Goal: Check status: Check status

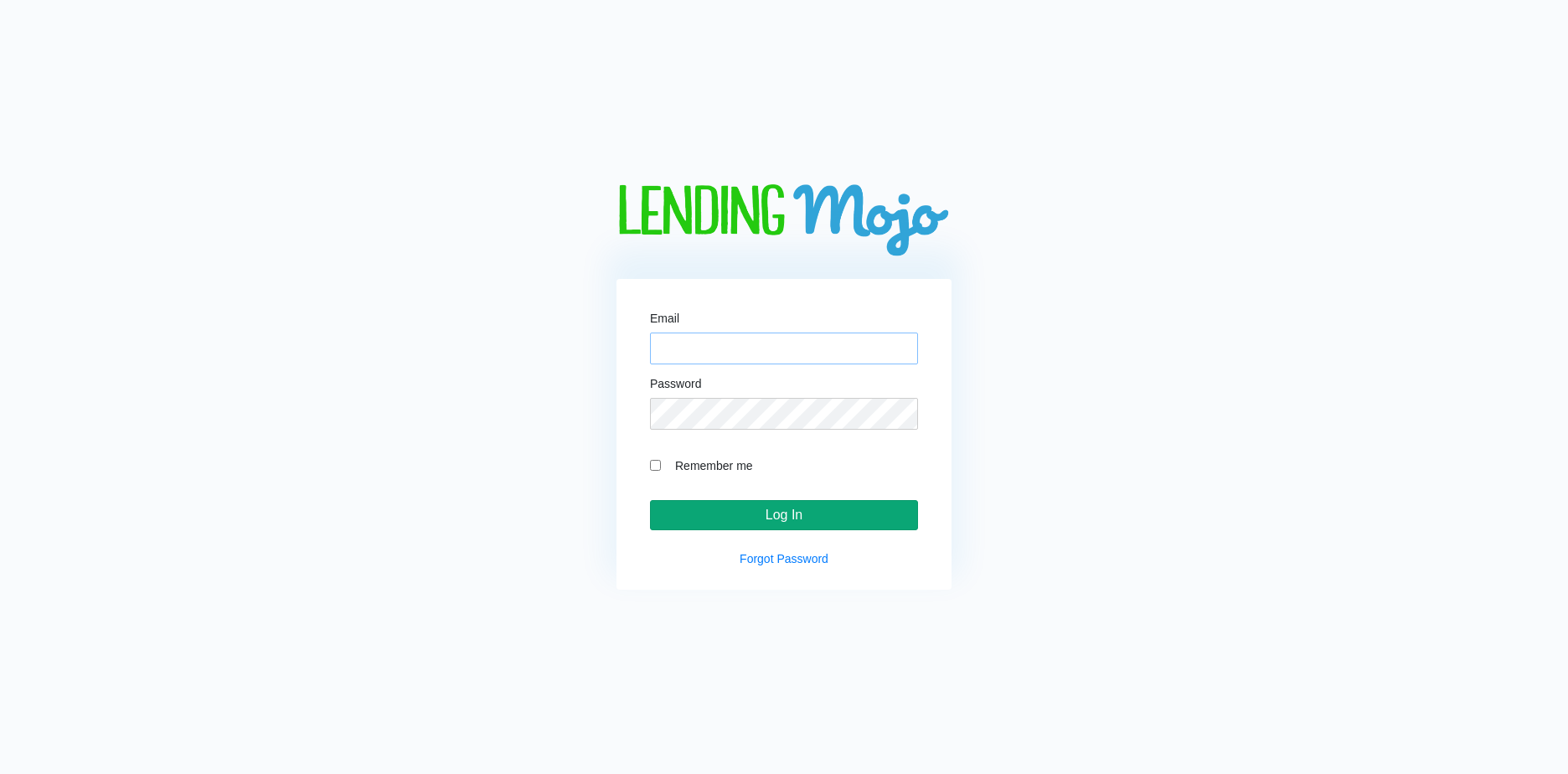
type input "lm@naln.com"
click at [776, 519] on input "Log In" at bounding box center [784, 515] width 268 height 30
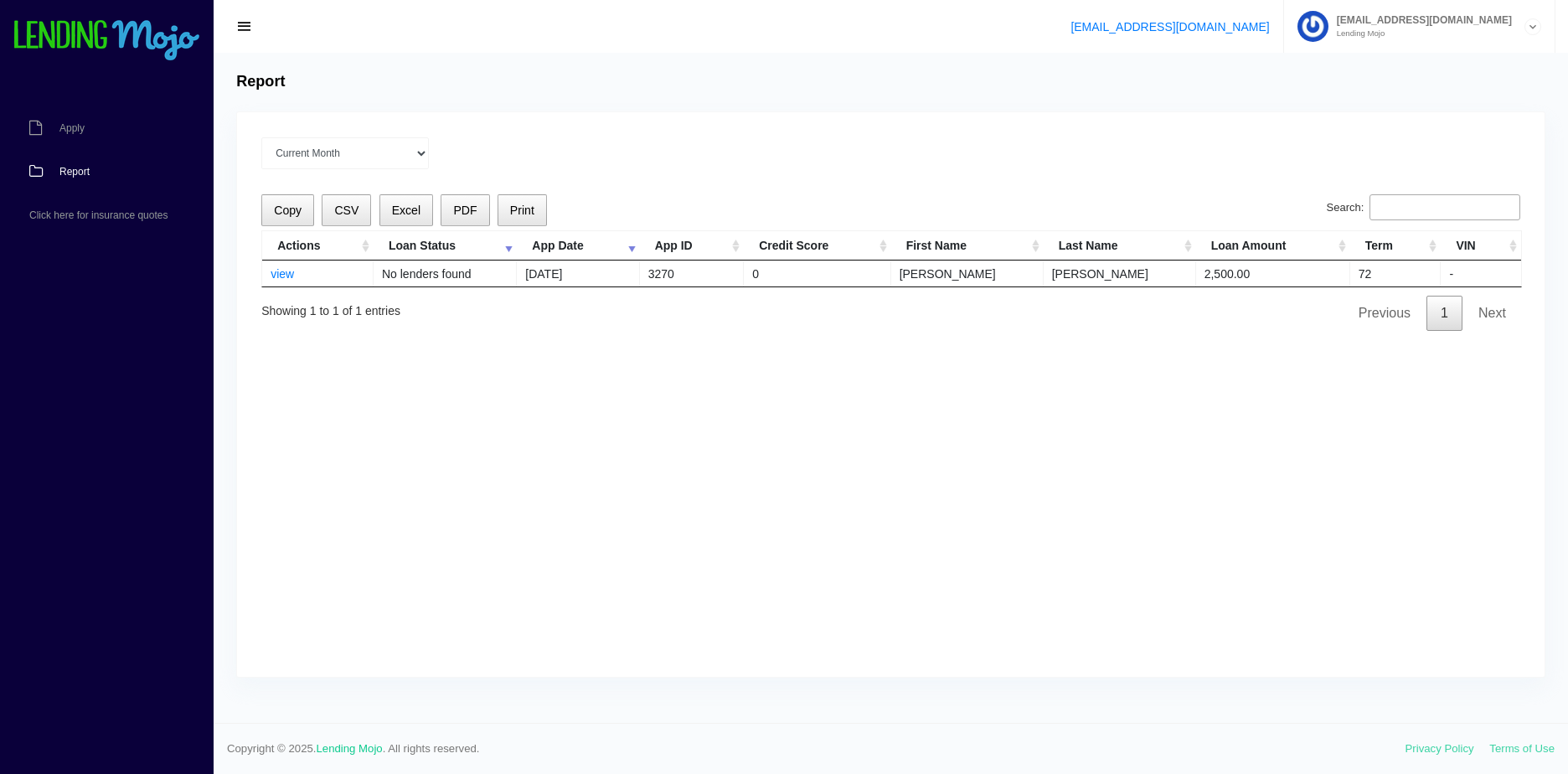
click at [1451, 205] on input "Search:" at bounding box center [1445, 207] width 151 height 27
type input "l"
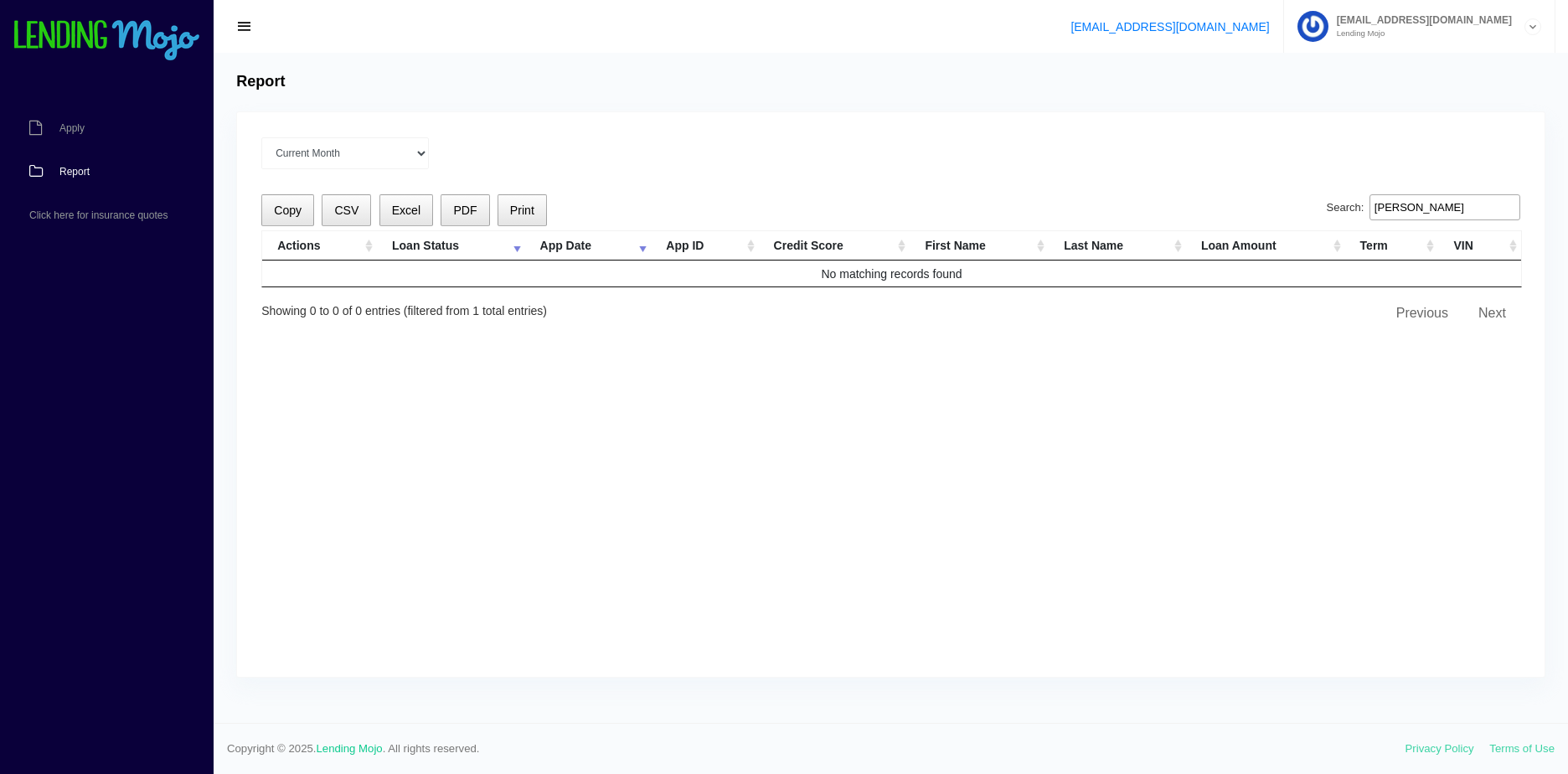
type input "[PERSON_NAME]"
click at [388, 160] on select "Current Month [DATE] [DATE] [DATE] [DATE] [DATE] All time" at bounding box center [345, 152] width 168 height 32
select select "All time"
click at [261, 137] on select "Current Month [DATE] [DATE] [DATE] [DATE] [DATE] All time" at bounding box center [345, 152] width 168 height 32
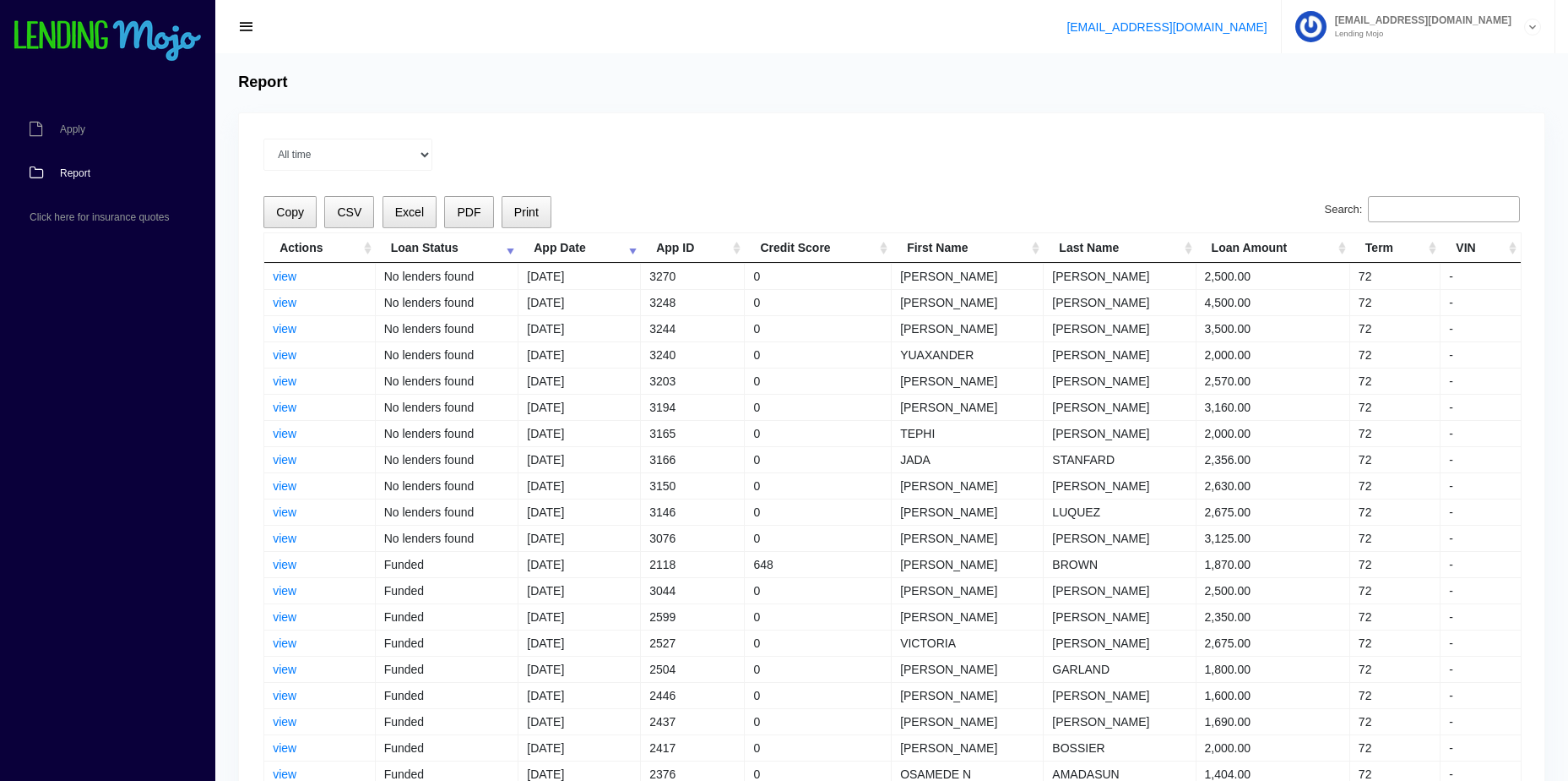
click at [1432, 215] on input "Search:" at bounding box center [1444, 209] width 152 height 27
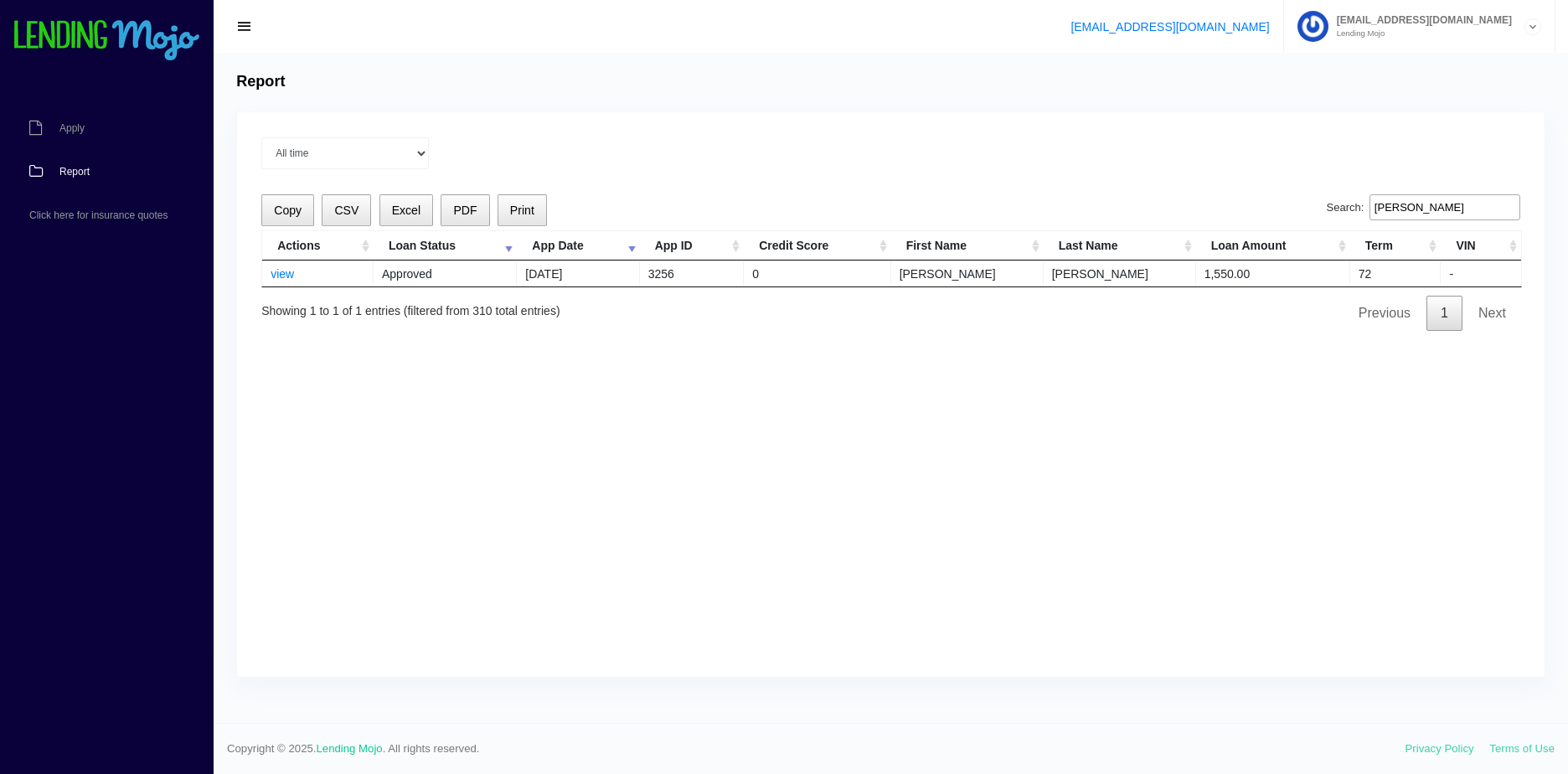
type input "[PERSON_NAME]"
click at [291, 271] on link "view" at bounding box center [282, 274] width 23 height 14
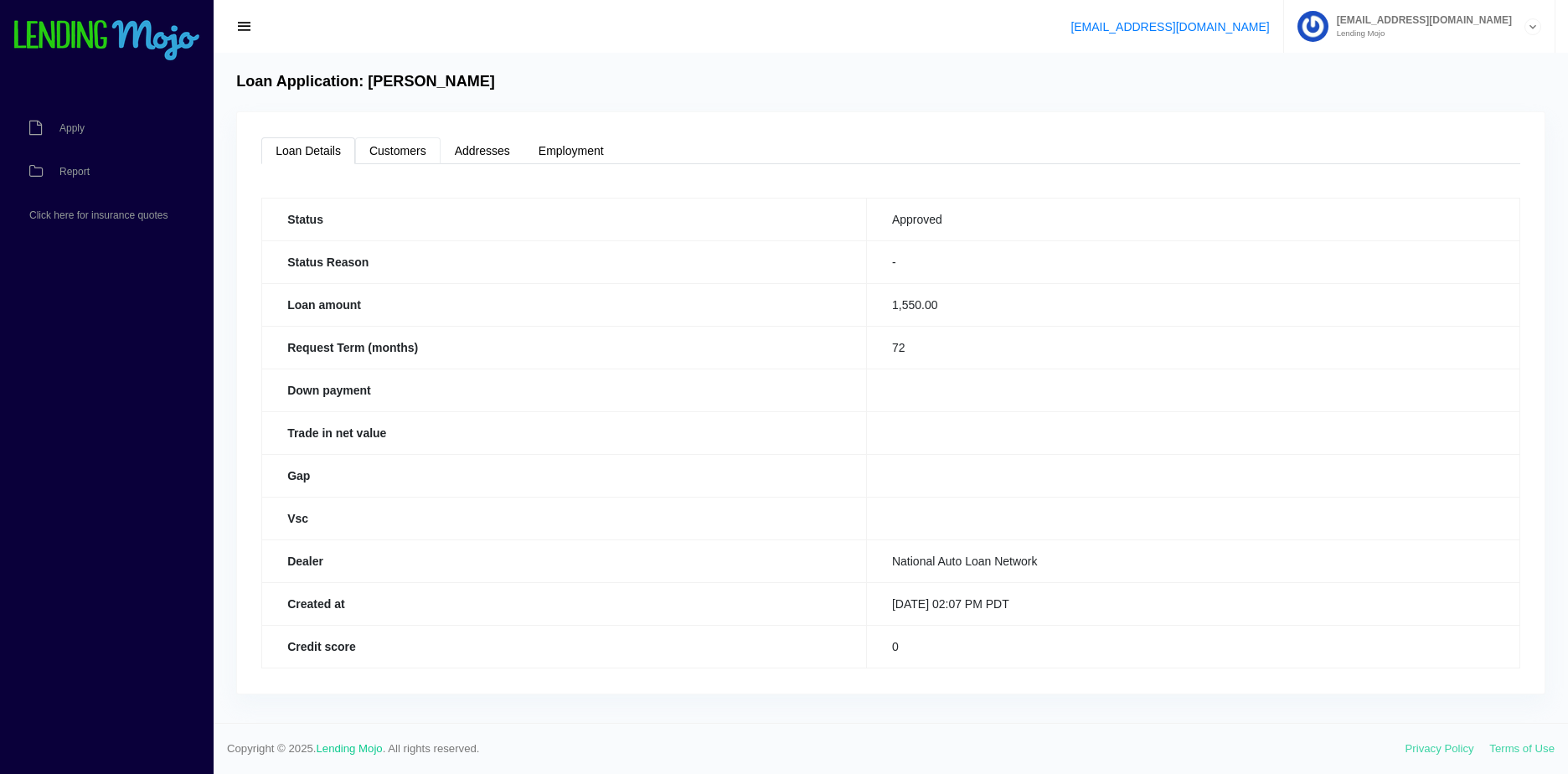
click at [409, 155] on link "Customers" at bounding box center [398, 150] width 86 height 27
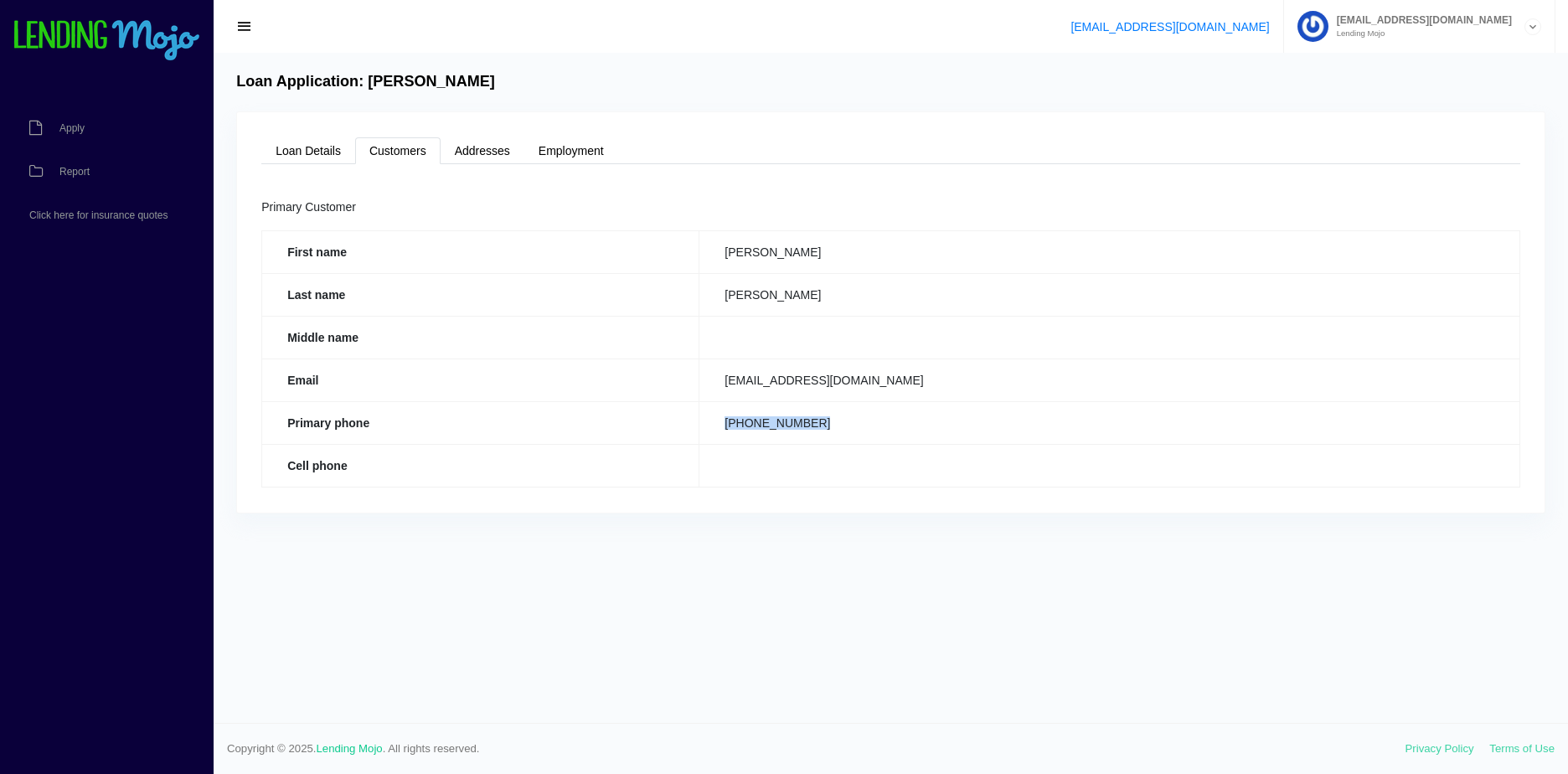
drag, startPoint x: 831, startPoint y: 426, endPoint x: 931, endPoint y: 421, distance: 100.1
click at [927, 422] on td "[PHONE_NUMBER]" at bounding box center [1110, 422] width 820 height 43
